Goal: Task Accomplishment & Management: Complete application form

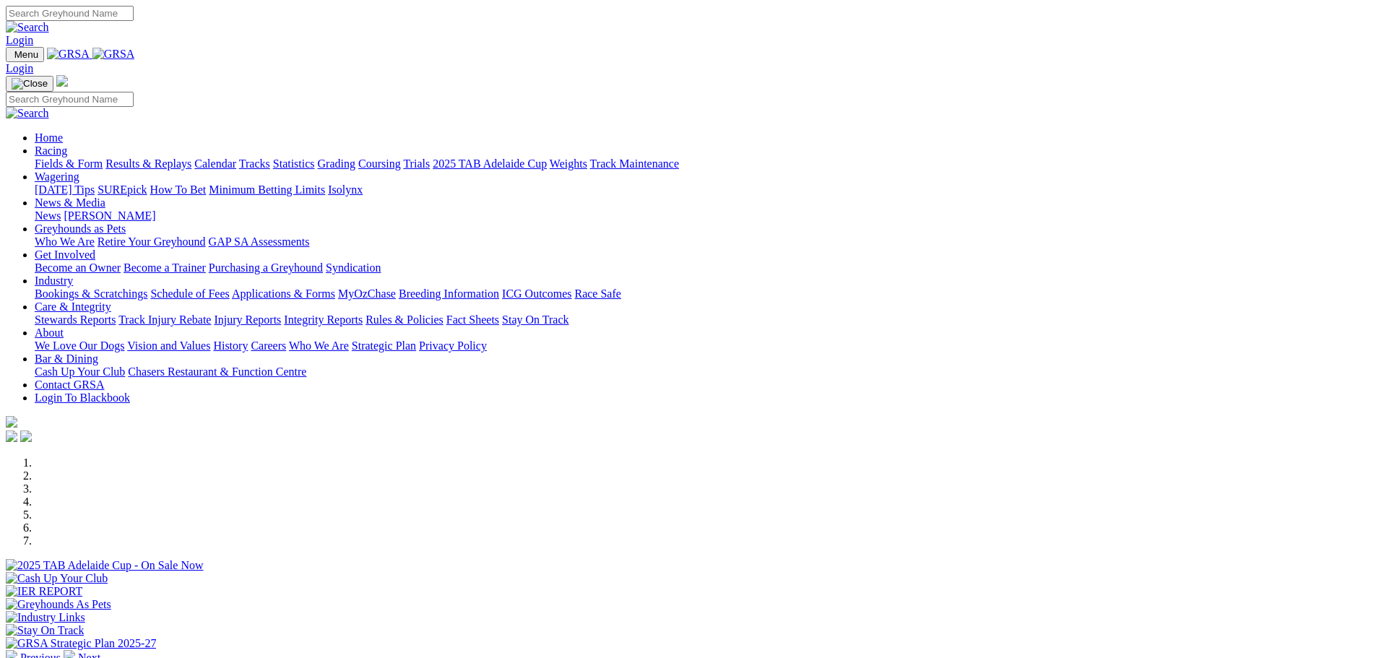
click at [147, 287] on link "Bookings & Scratchings" at bounding box center [91, 293] width 113 height 12
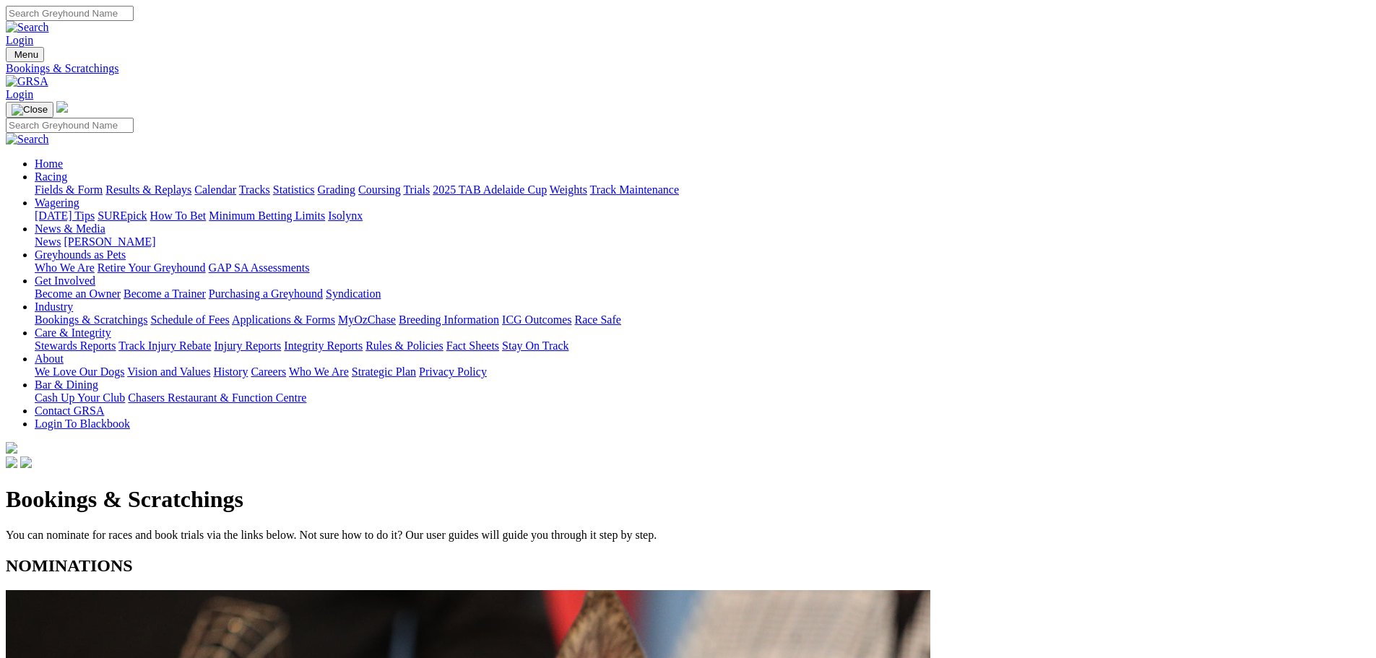
drag, startPoint x: 402, startPoint y: 101, endPoint x: 389, endPoint y: 95, distance: 13.9
click at [236, 183] on link "Calendar" at bounding box center [215, 189] width 42 height 12
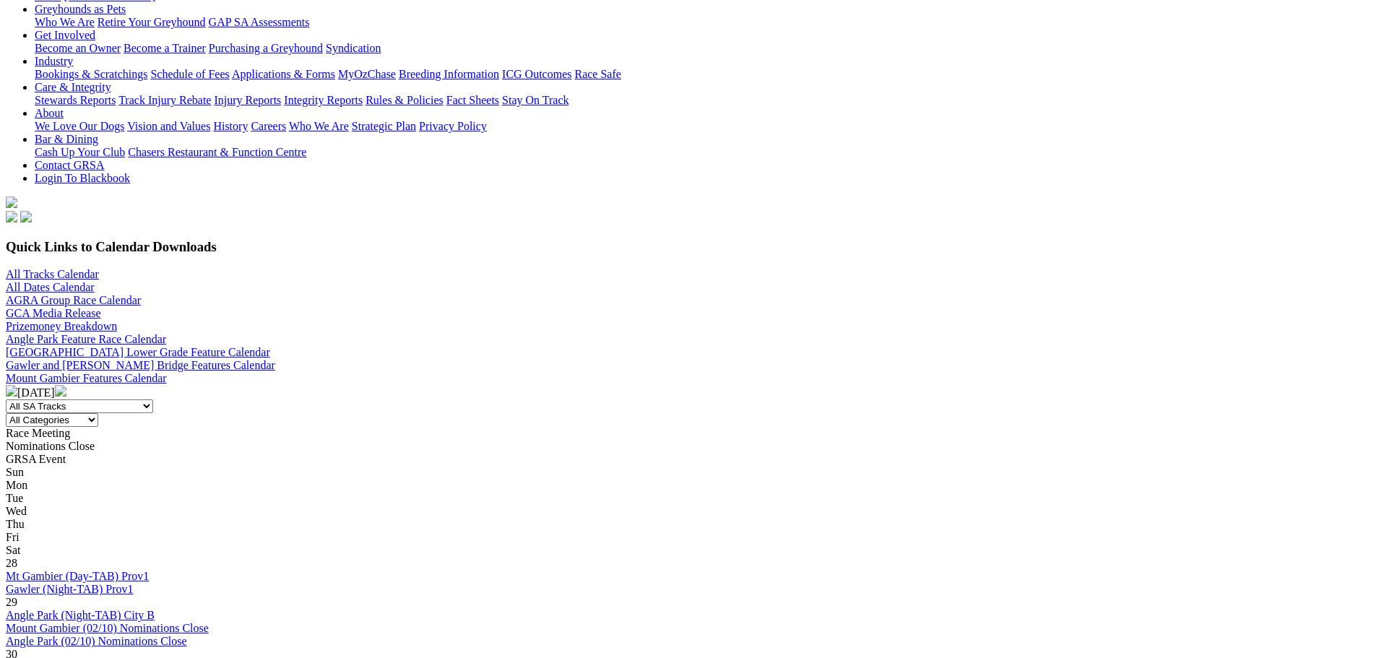
scroll to position [433, 0]
